Goal: Find contact information: Find contact information

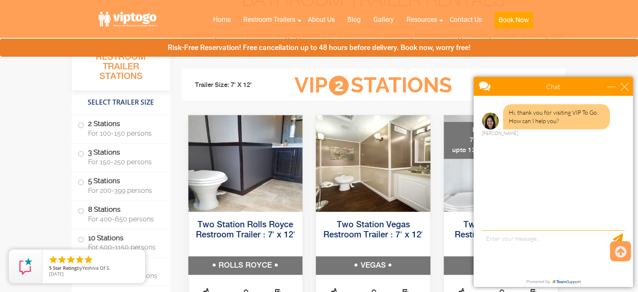
scroll to position [378, 0]
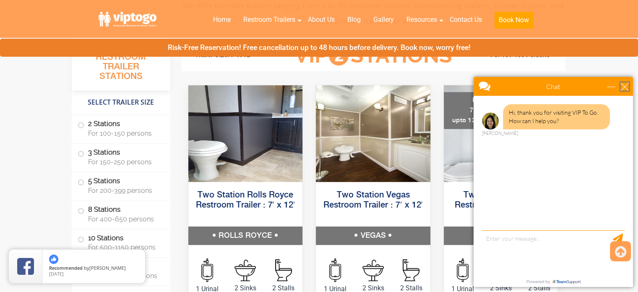
click at [623, 85] on div "close" at bounding box center [625, 86] width 8 height 8
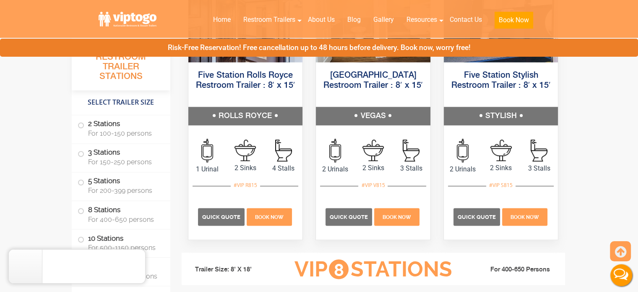
scroll to position [1385, 0]
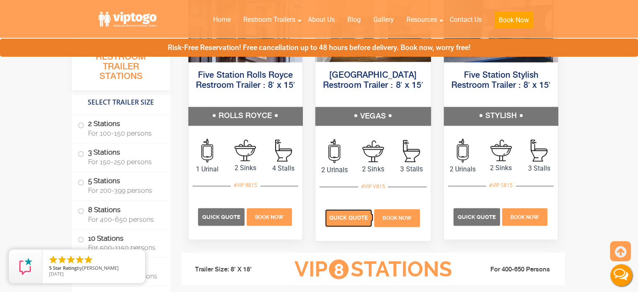
click at [346, 218] on span "Quick Quote" at bounding box center [348, 217] width 39 height 6
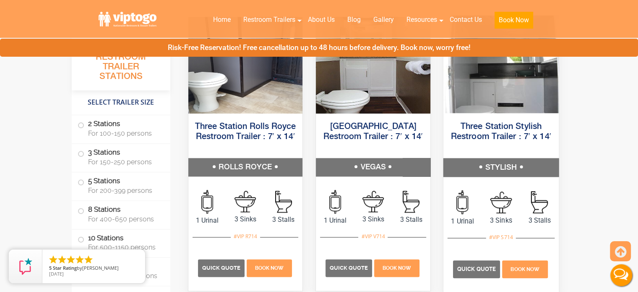
scroll to position [1049, 0]
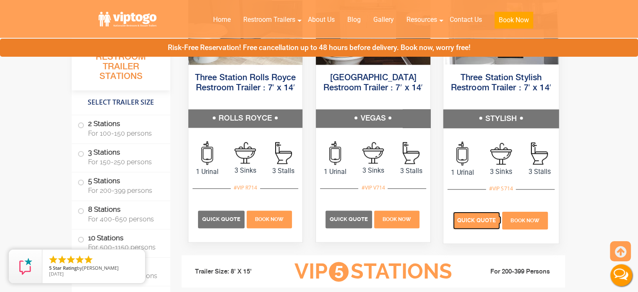
click at [471, 214] on p "Quick Quote" at bounding box center [476, 220] width 47 height 18
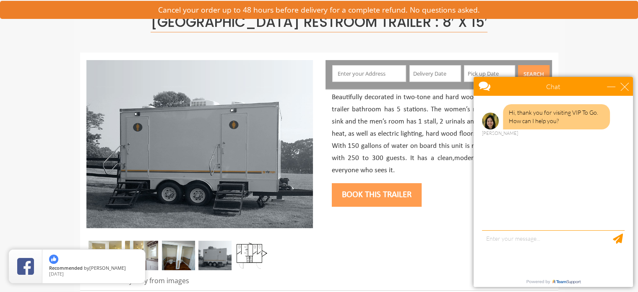
scroll to position [84, 0]
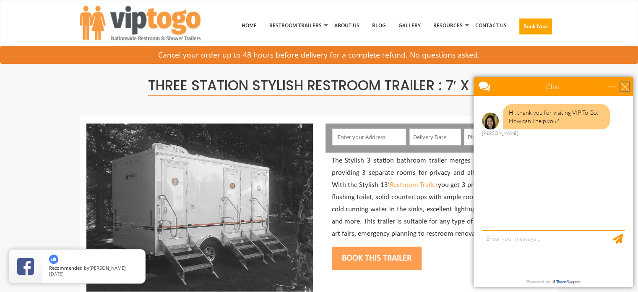
click at [623, 83] on div "close" at bounding box center [625, 86] width 8 height 8
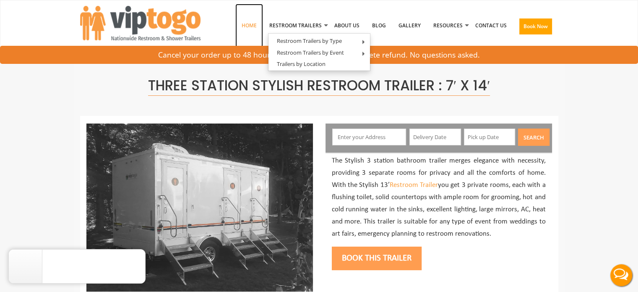
click at [253, 23] on link "Home" at bounding box center [249, 26] width 28 height 44
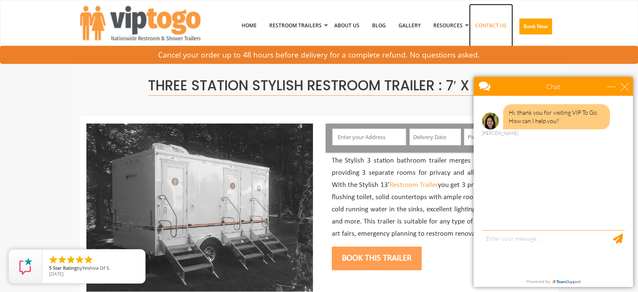
click at [492, 28] on link "Contact Us" at bounding box center [491, 26] width 44 height 44
